Goal: Find specific page/section: Find specific page/section

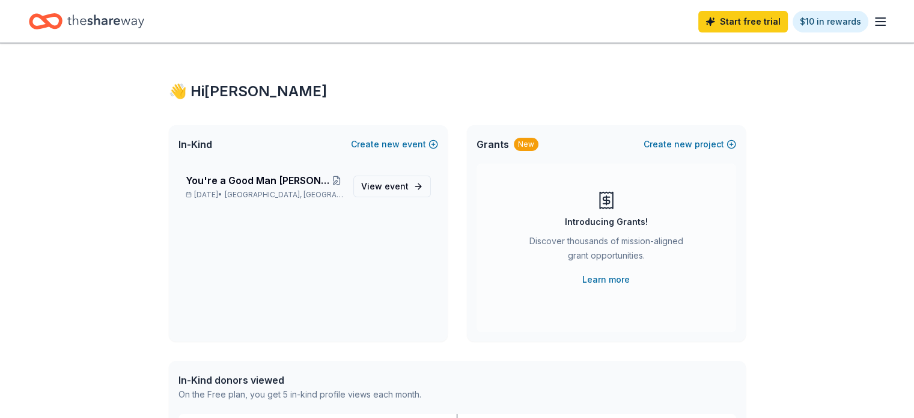
click at [239, 182] on span "You're a Good Man [PERSON_NAME]-Silent Auction" at bounding box center [258, 180] width 144 height 14
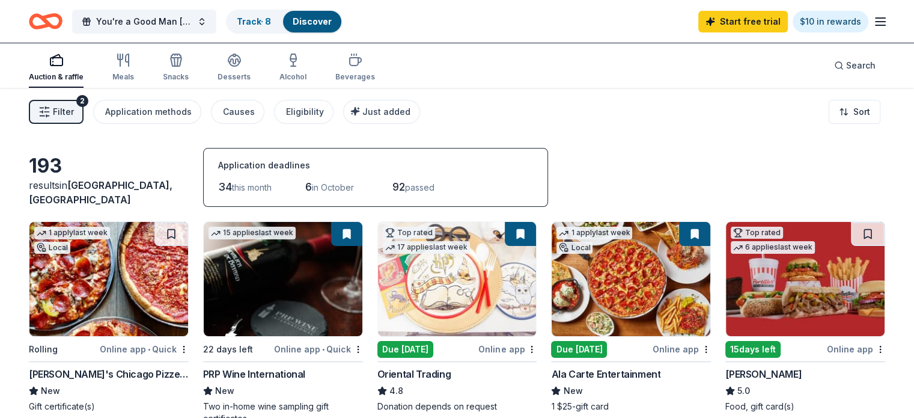
click at [258, 24] on link "Track · 8" at bounding box center [254, 21] width 34 height 10
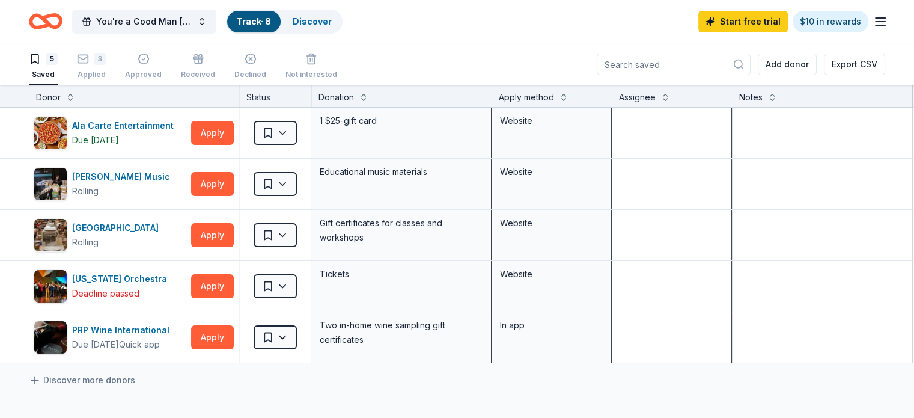
click at [106, 63] on div "3" at bounding box center [91, 59] width 29 height 12
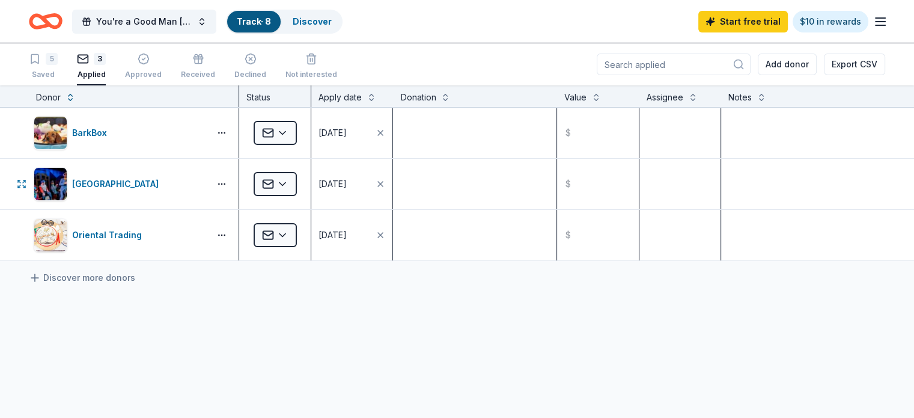
click at [120, 189] on div "[GEOGRAPHIC_DATA]" at bounding box center [117, 184] width 91 height 14
